Goal: Transaction & Acquisition: Purchase product/service

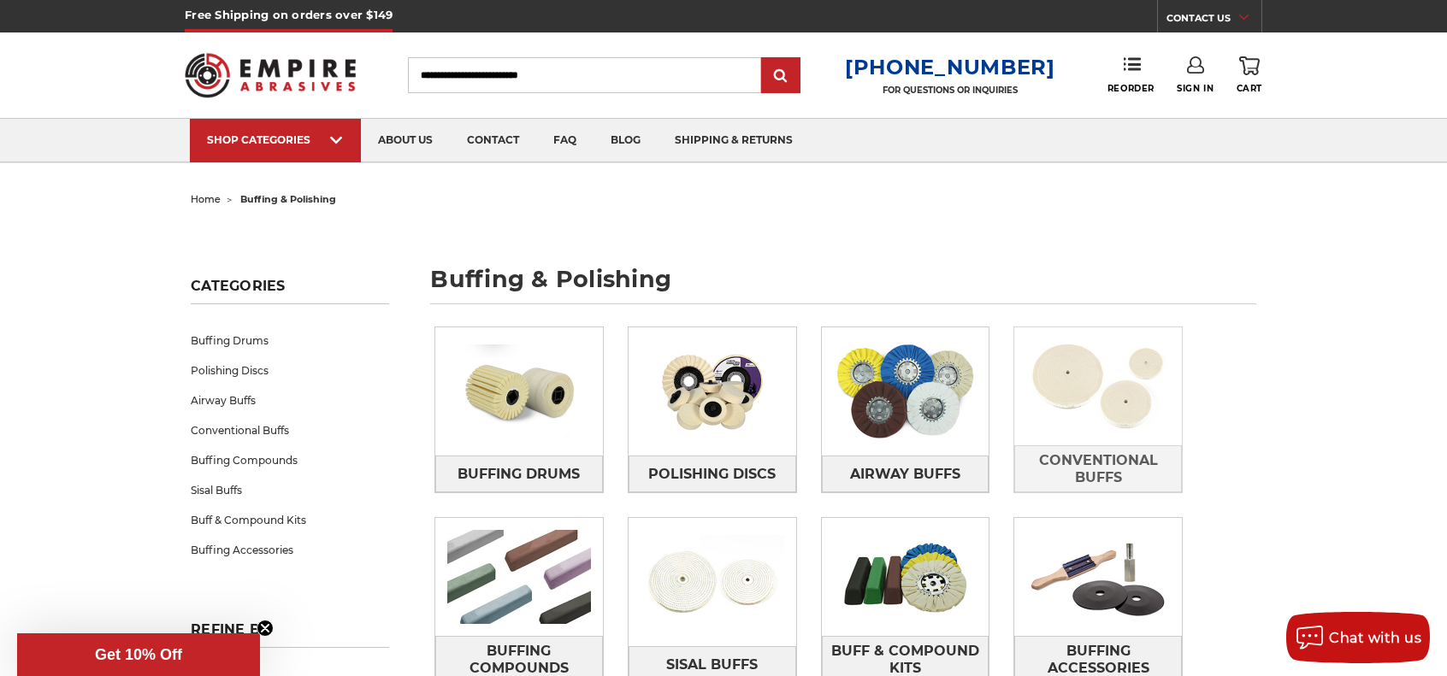
click at [1089, 406] on img at bounding box center [1098, 387] width 168 height 118
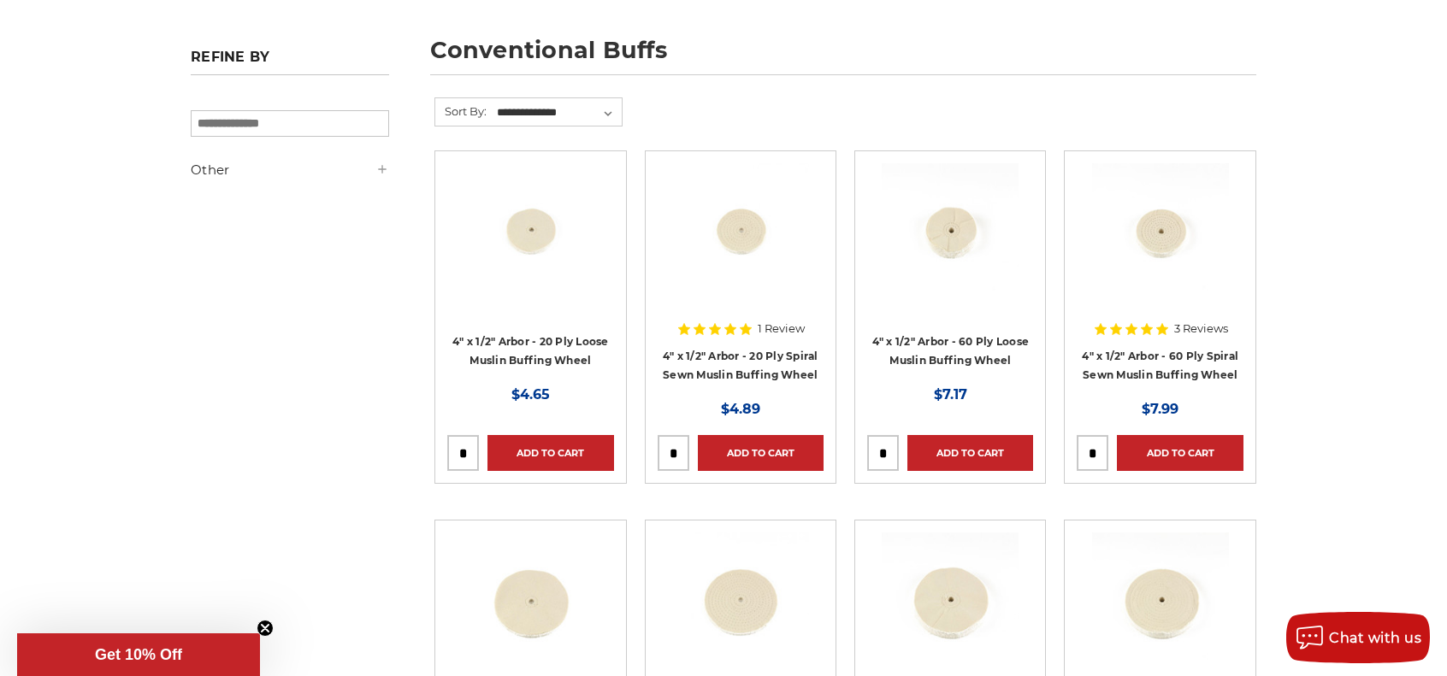
scroll to position [257, 0]
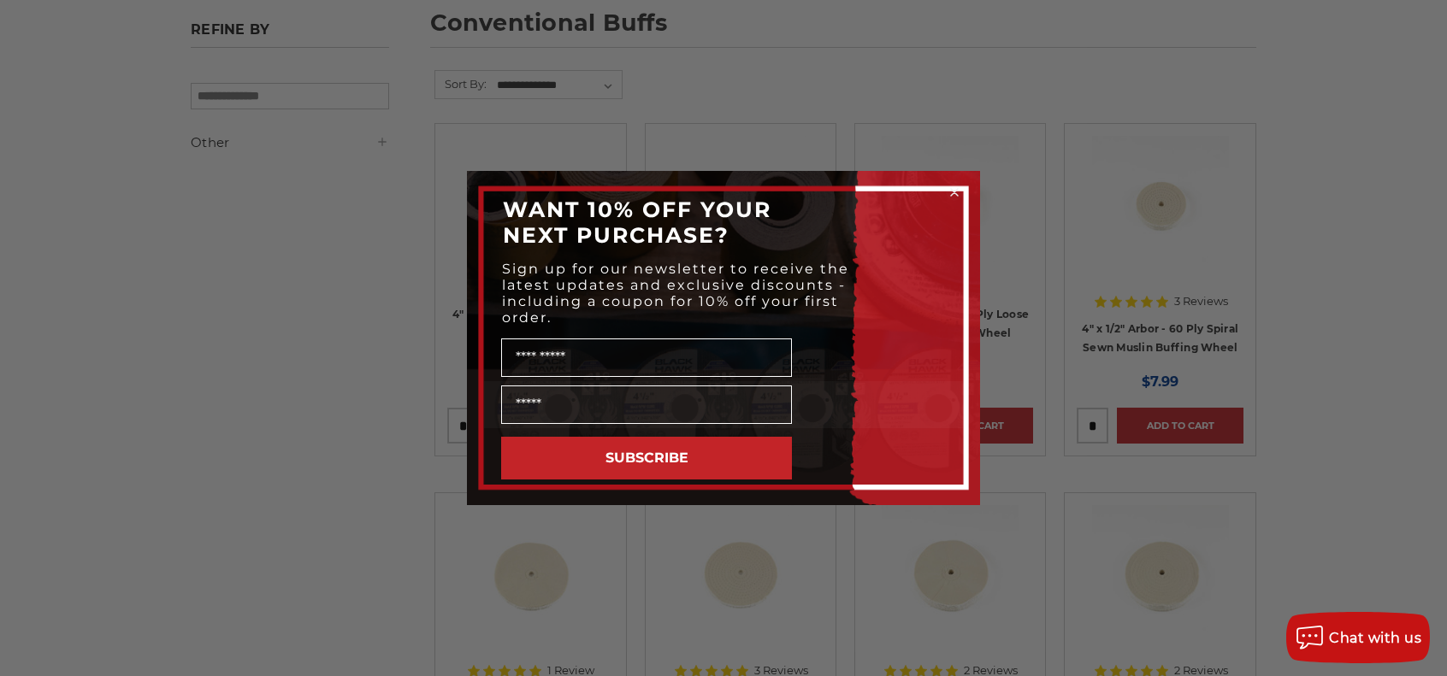
click at [953, 191] on circle "Close dialog" at bounding box center [955, 193] width 16 height 16
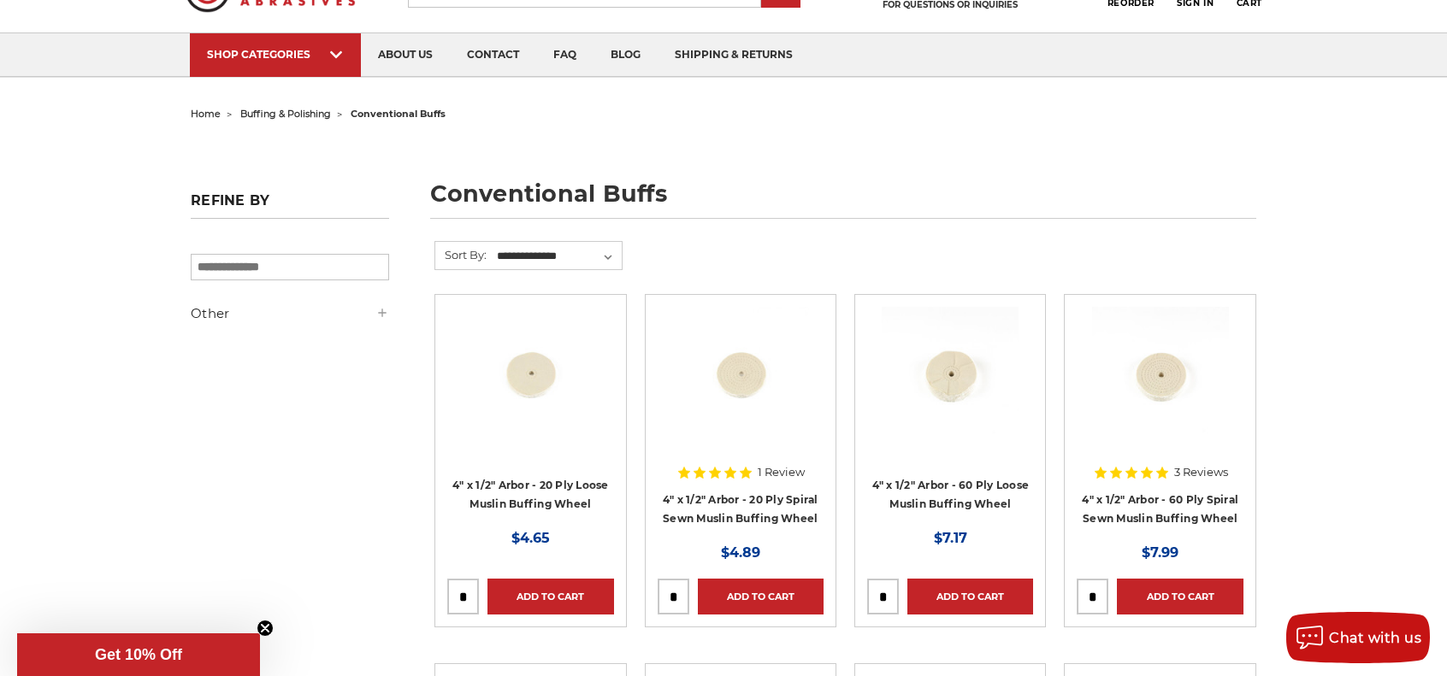
scroll to position [0, 0]
